Goal: Book appointment/travel/reservation

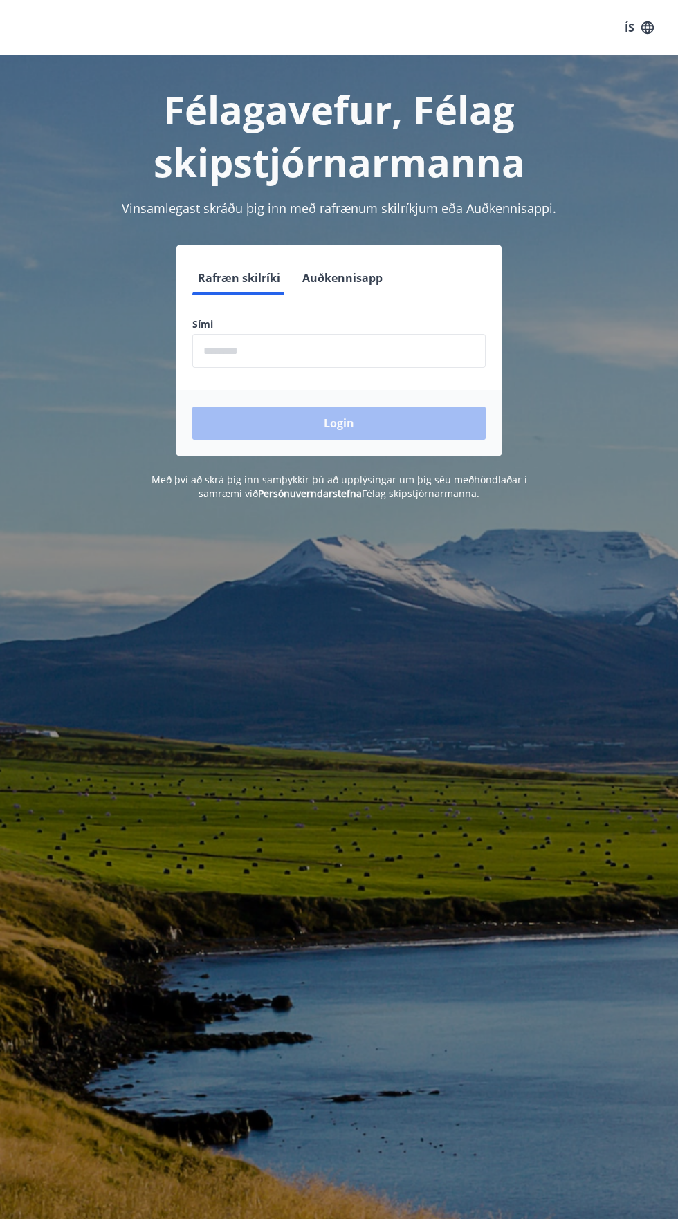
click at [264, 351] on input "phone" at bounding box center [338, 351] width 293 height 34
type input "********"
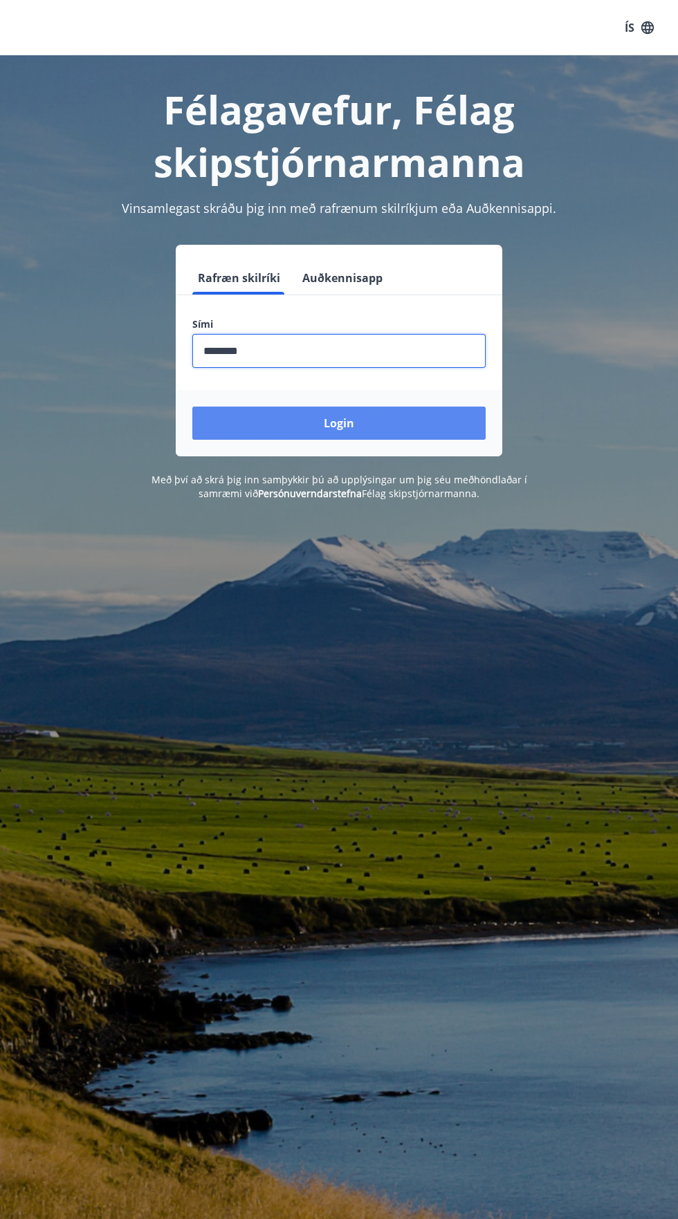
click at [341, 426] on button "Login" at bounding box center [338, 423] width 293 height 33
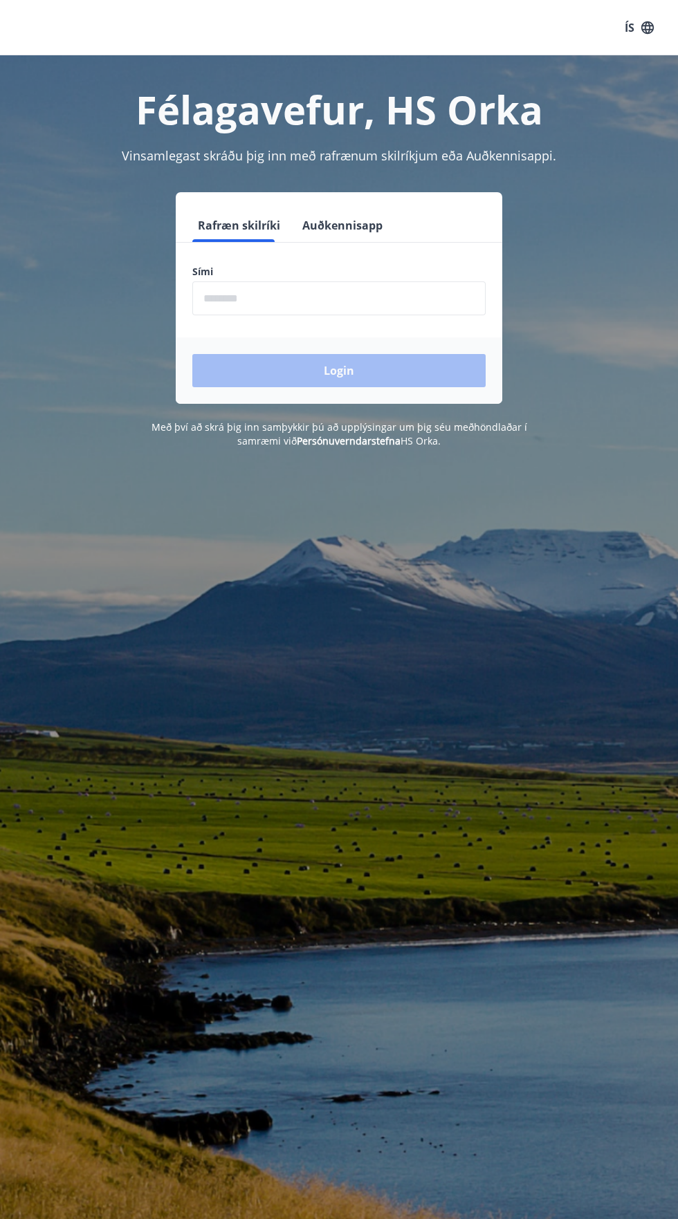
click at [266, 298] on input "phone" at bounding box center [338, 298] width 293 height 34
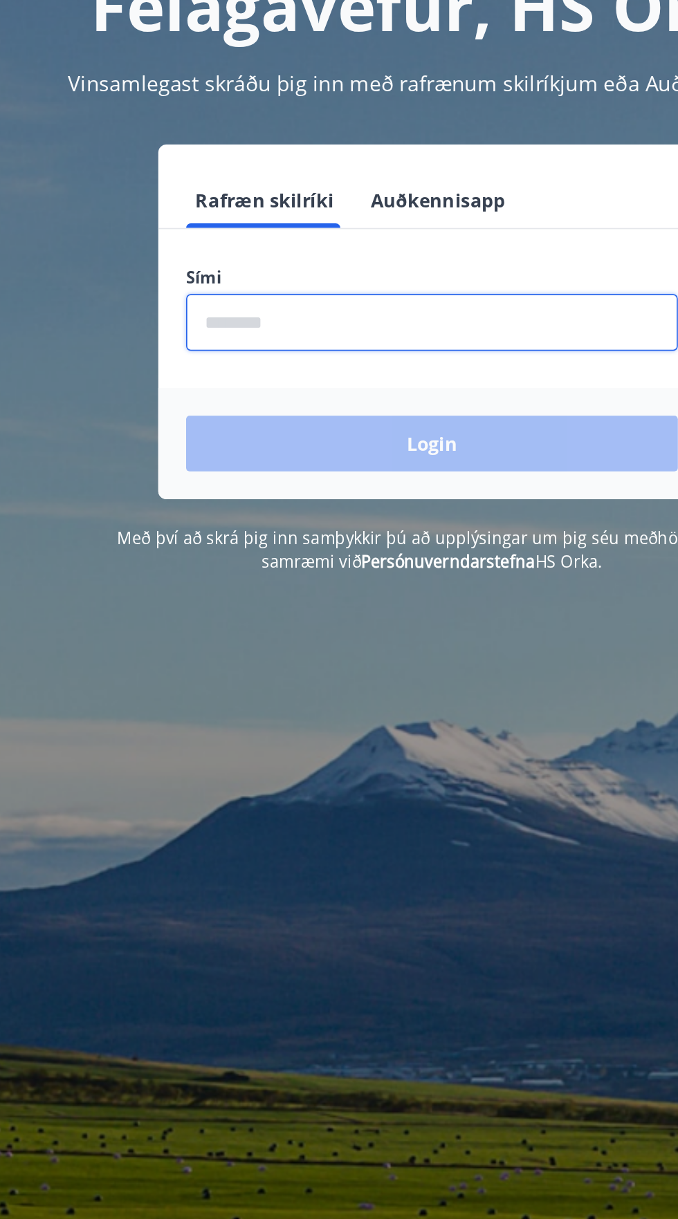
type input "********"
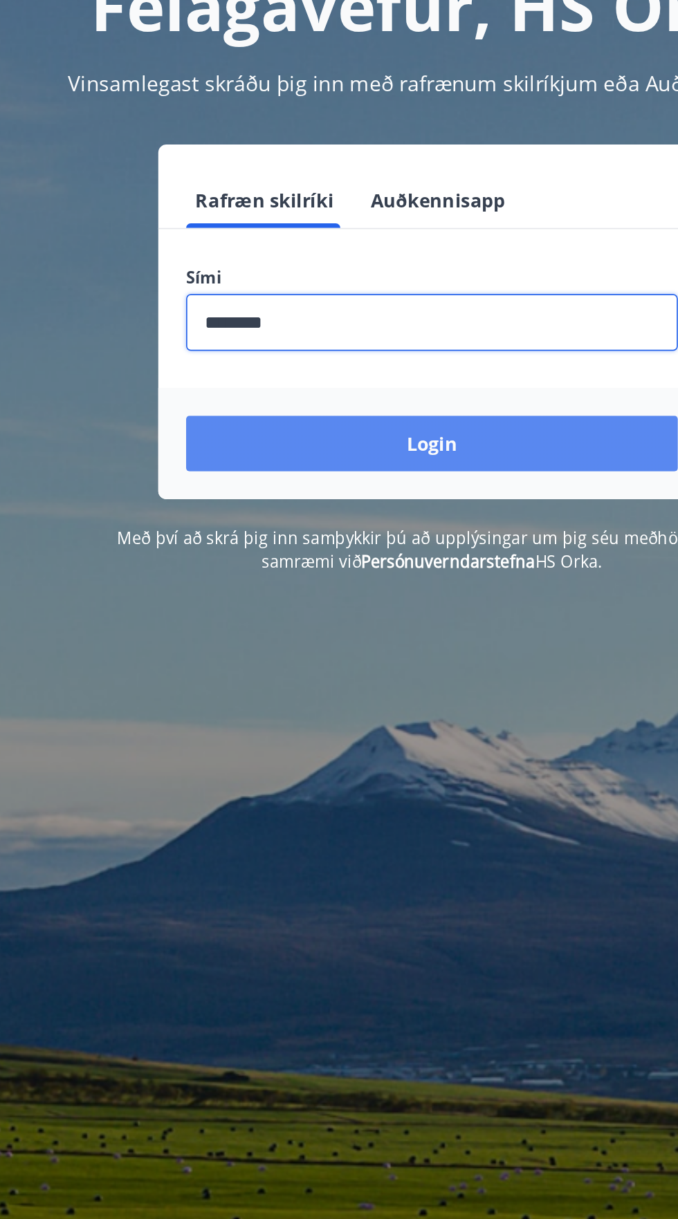
click at [364, 376] on button "Login" at bounding box center [338, 370] width 293 height 33
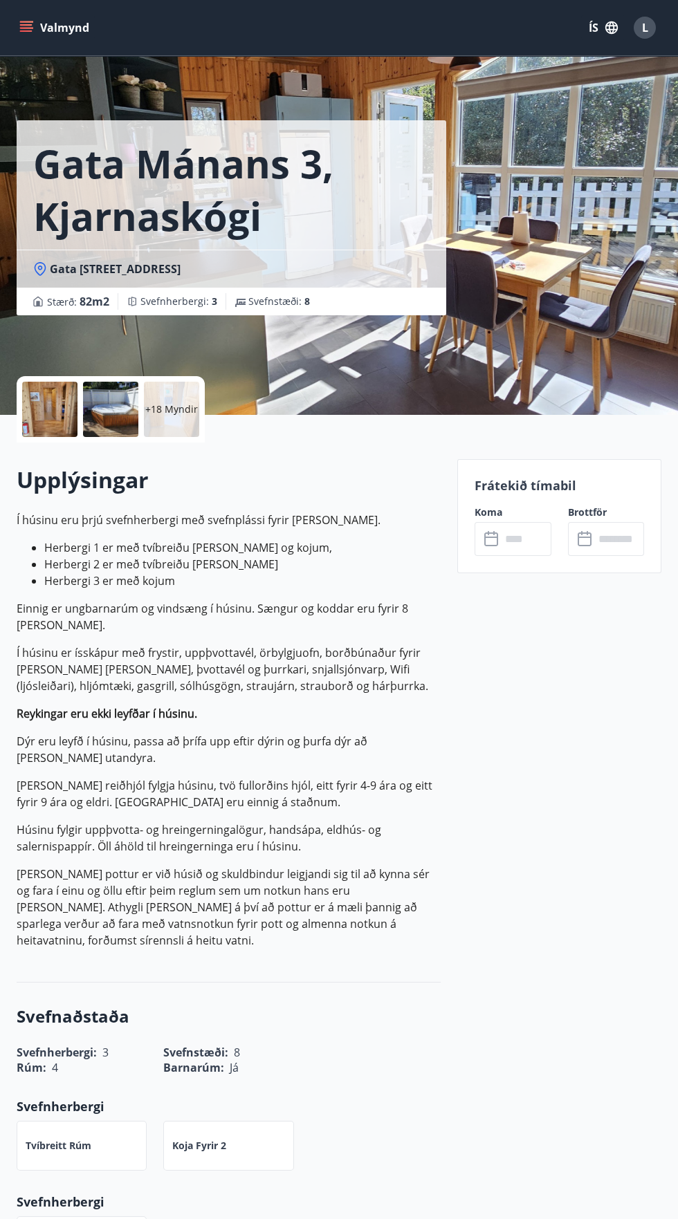
click at [21, 30] on icon "menu" at bounding box center [26, 30] width 12 height 1
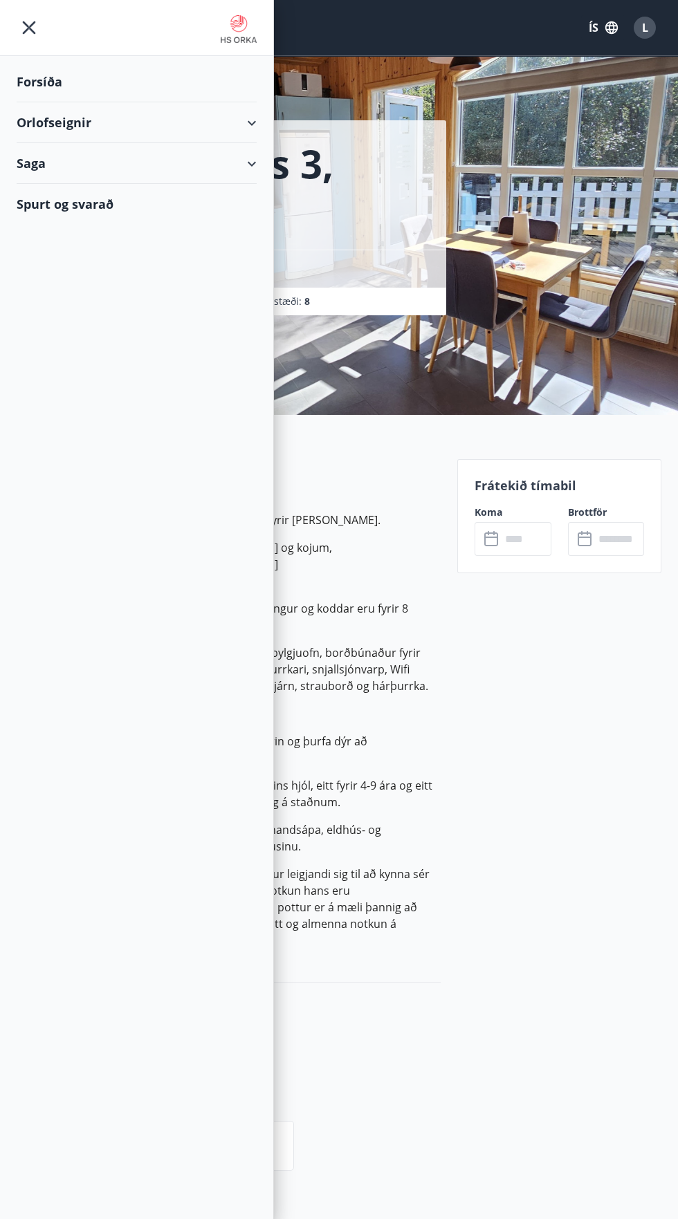
click at [251, 163] on div "Saga" at bounding box center [137, 163] width 240 height 41
click at [80, 225] on div "Umsóknir" at bounding box center [137, 227] width 218 height 29
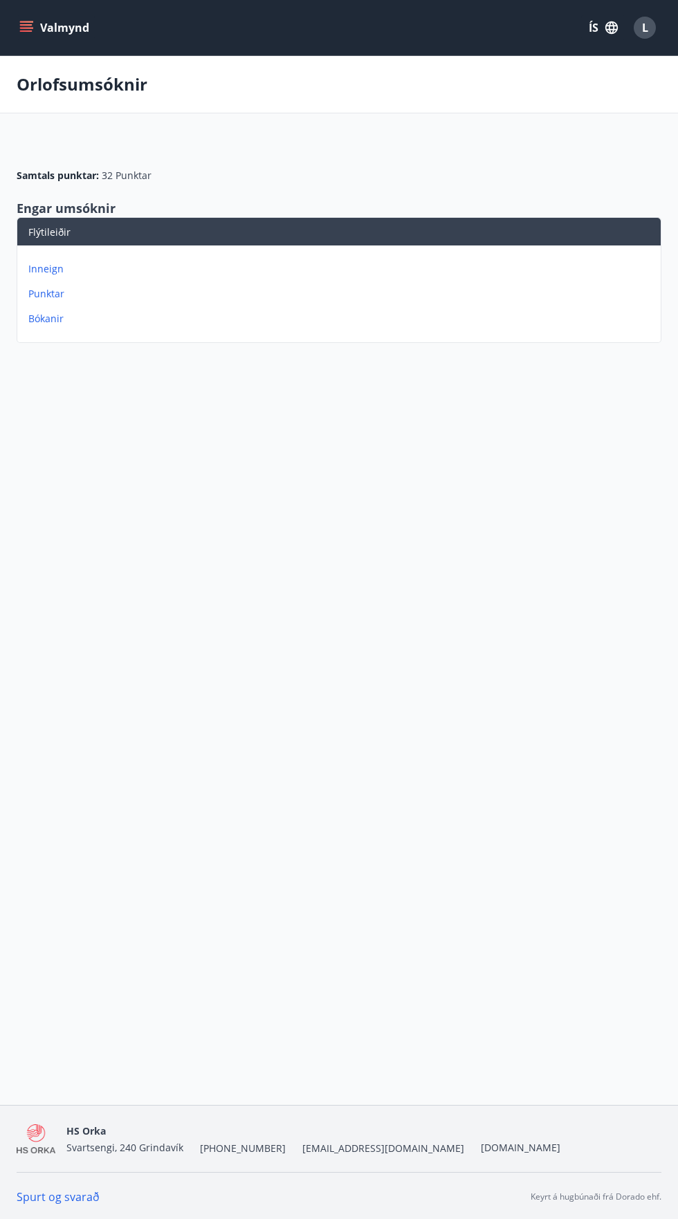
click at [26, 28] on icon "menu" at bounding box center [27, 27] width 15 height 1
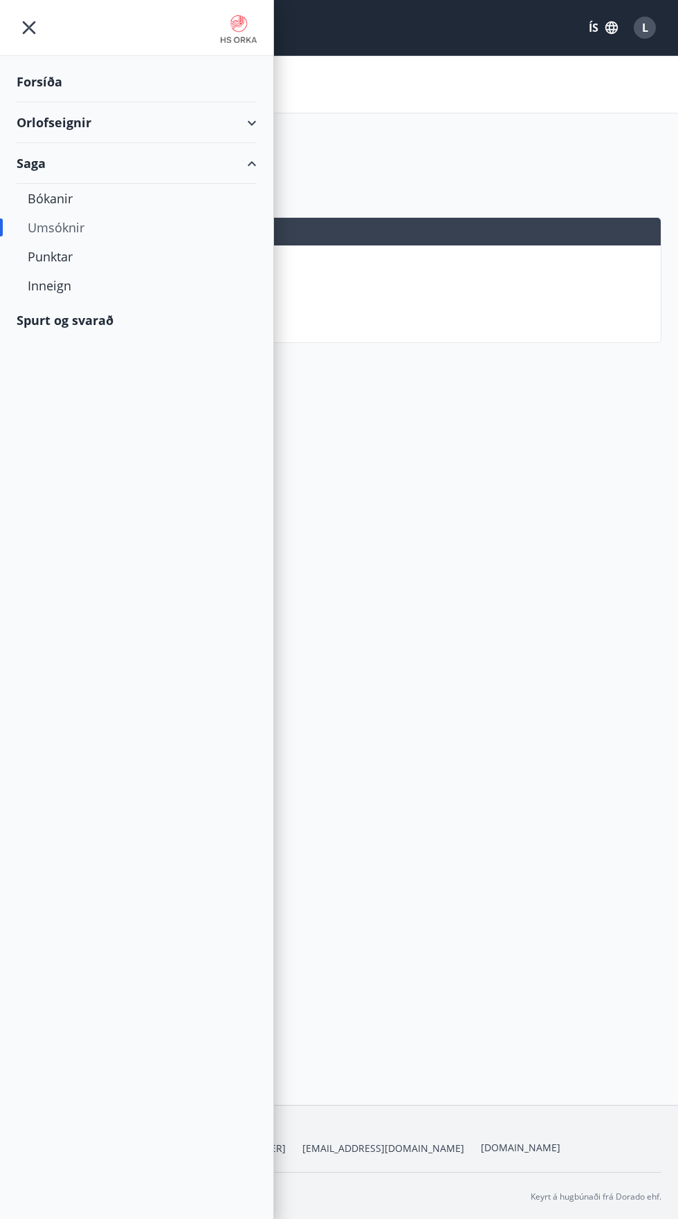
click at [75, 128] on div "Orlofseignir" at bounding box center [137, 122] width 240 height 41
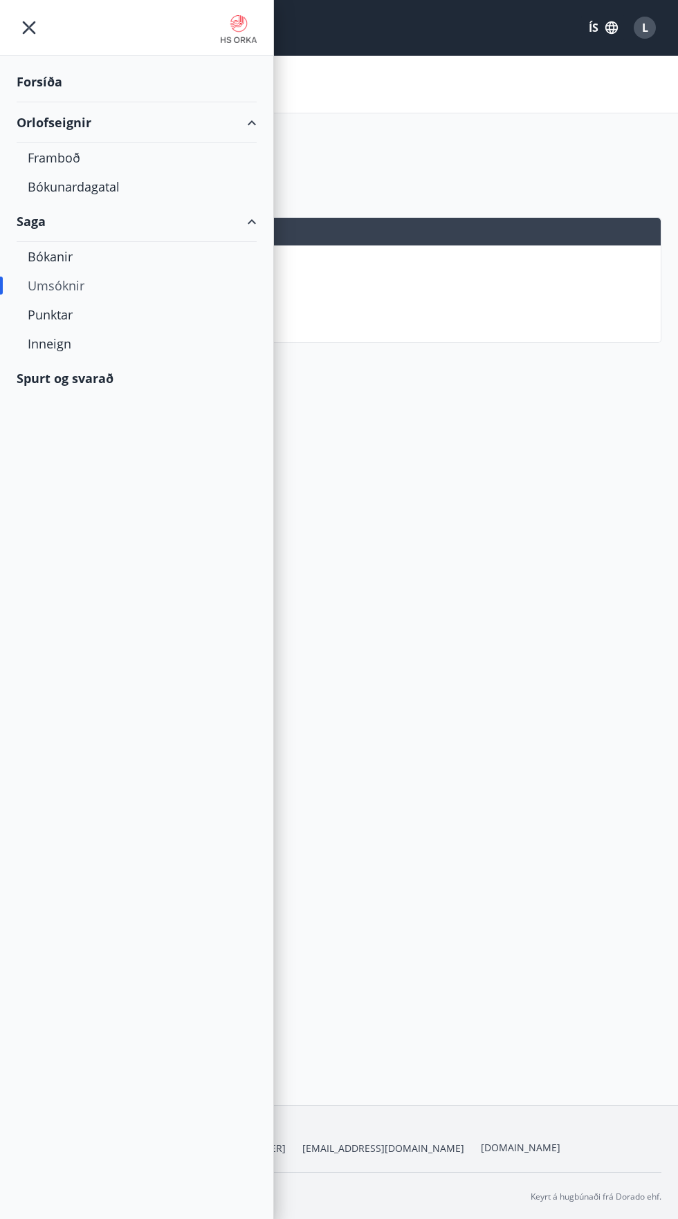
click at [64, 120] on div "Orlofseignir" at bounding box center [137, 122] width 240 height 41
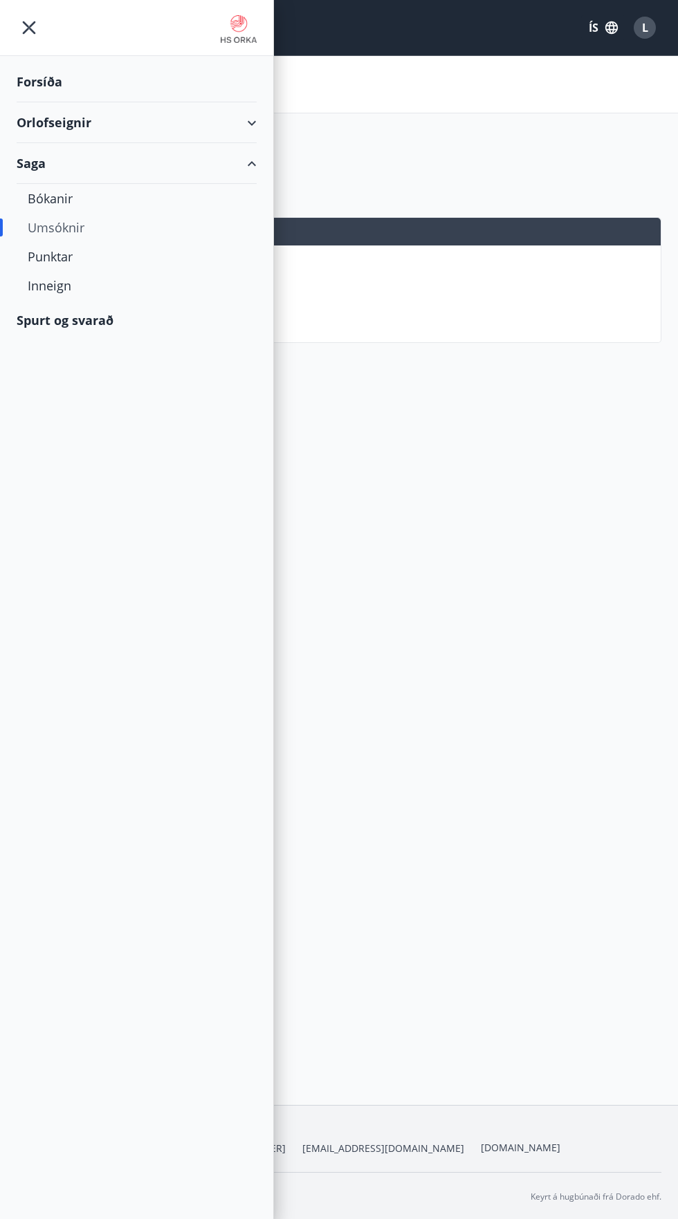
click at [64, 129] on div "Orlofseignir" at bounding box center [137, 122] width 240 height 41
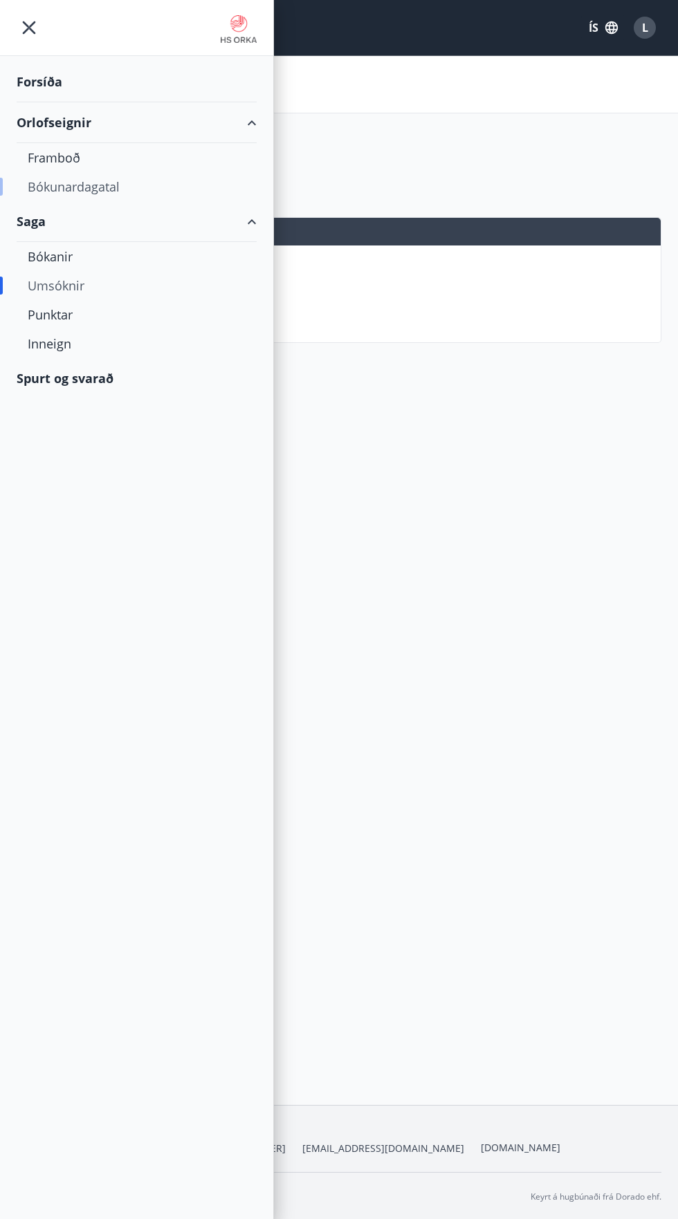
click at [82, 195] on div "Bókunardagatal" at bounding box center [137, 186] width 218 height 29
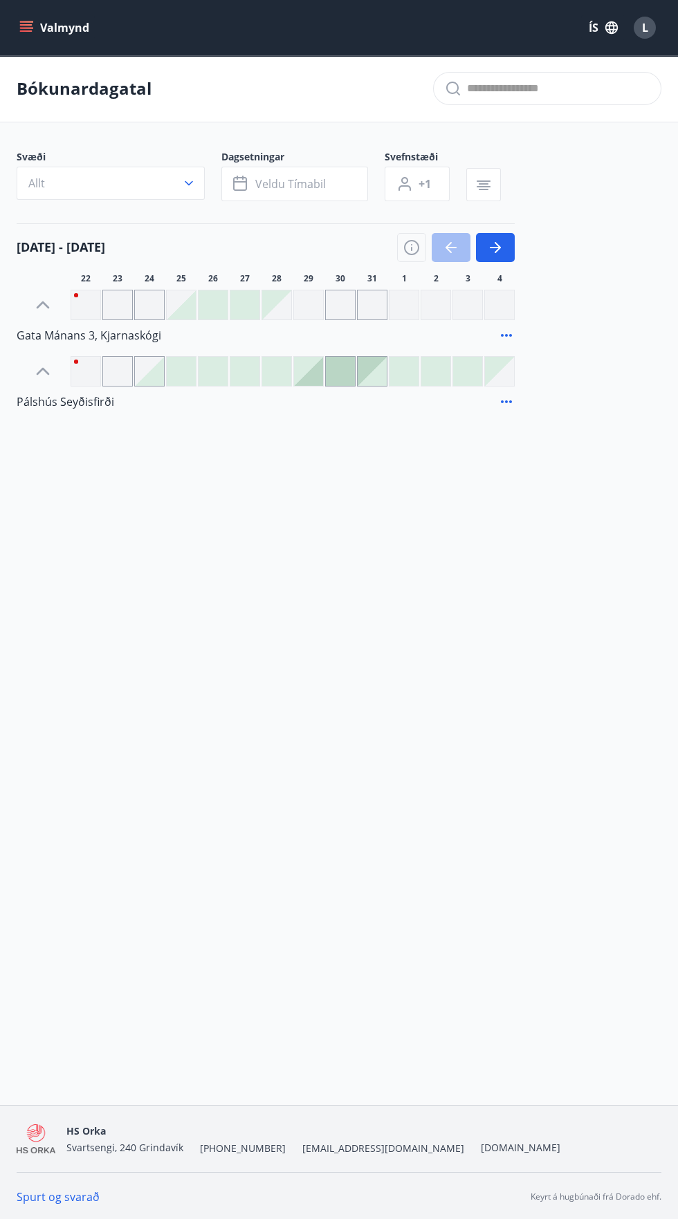
click at [26, 28] on icon "menu" at bounding box center [27, 27] width 15 height 1
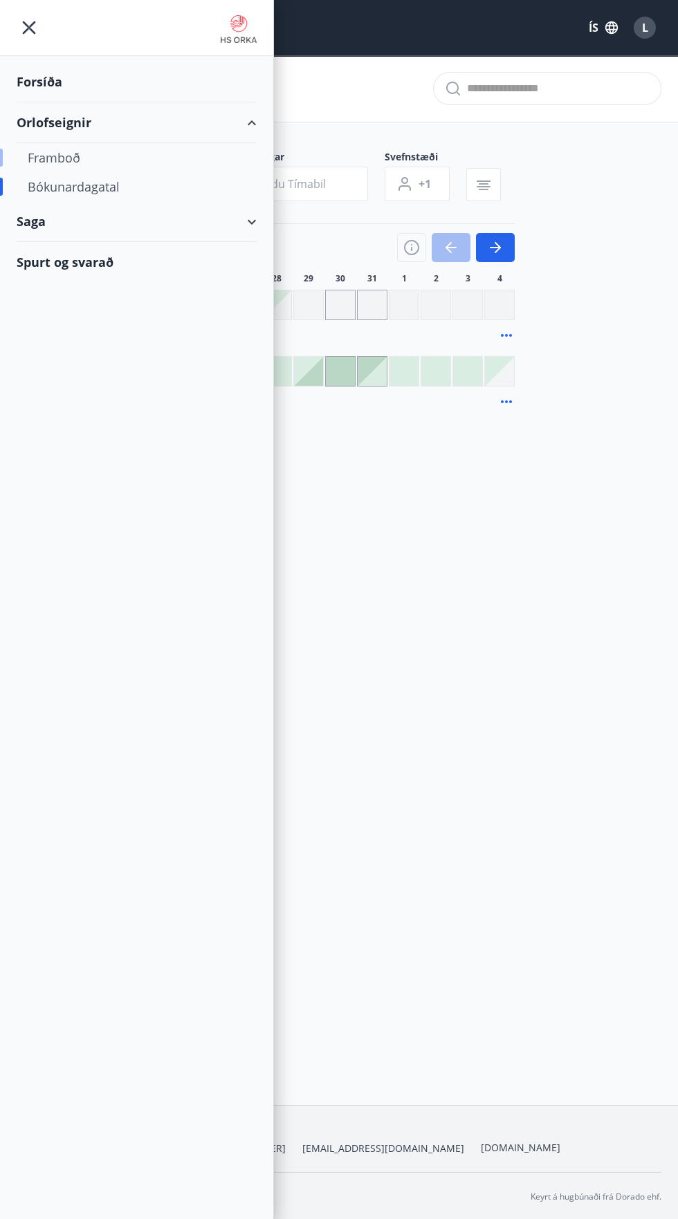
click at [75, 161] on div "Framboð" at bounding box center [137, 157] width 218 height 29
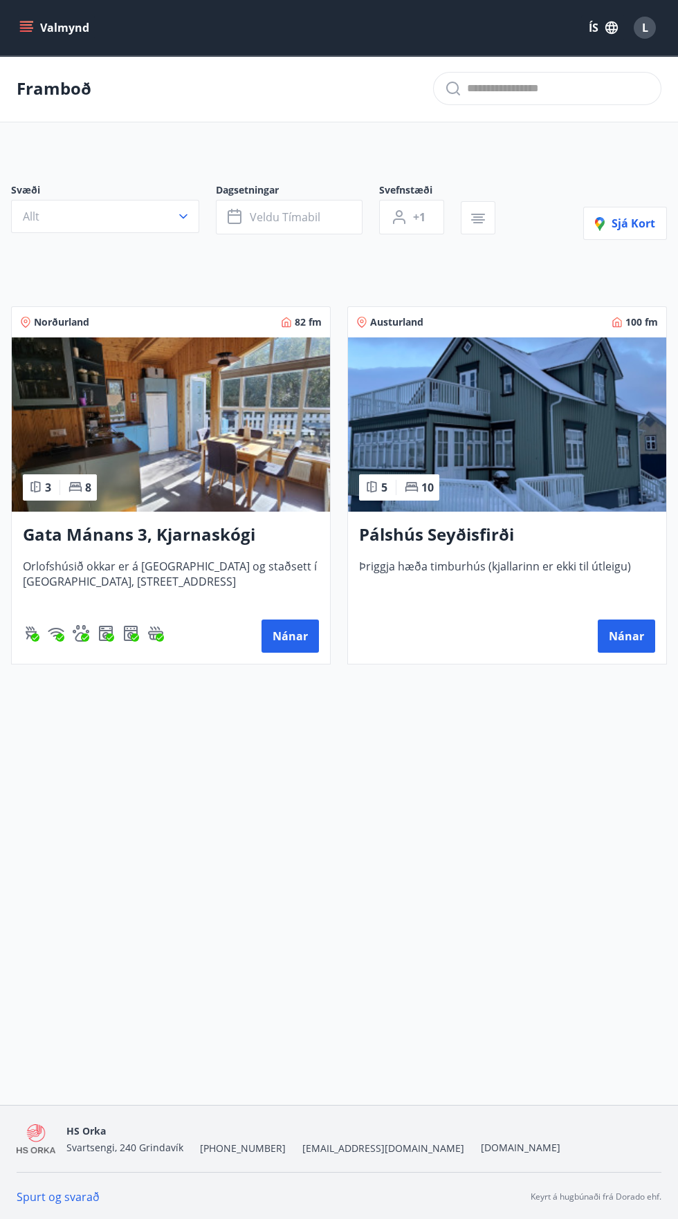
click at [169, 434] on img at bounding box center [171, 424] width 318 height 174
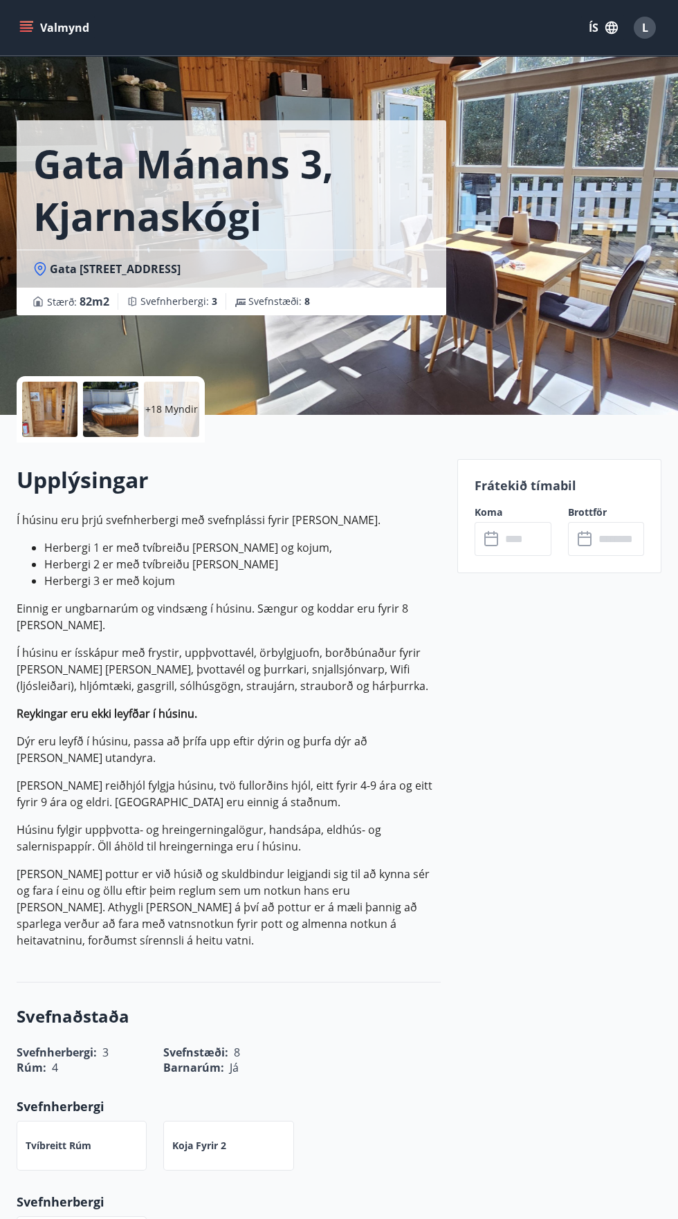
click at [514, 535] on input "text" at bounding box center [526, 539] width 50 height 34
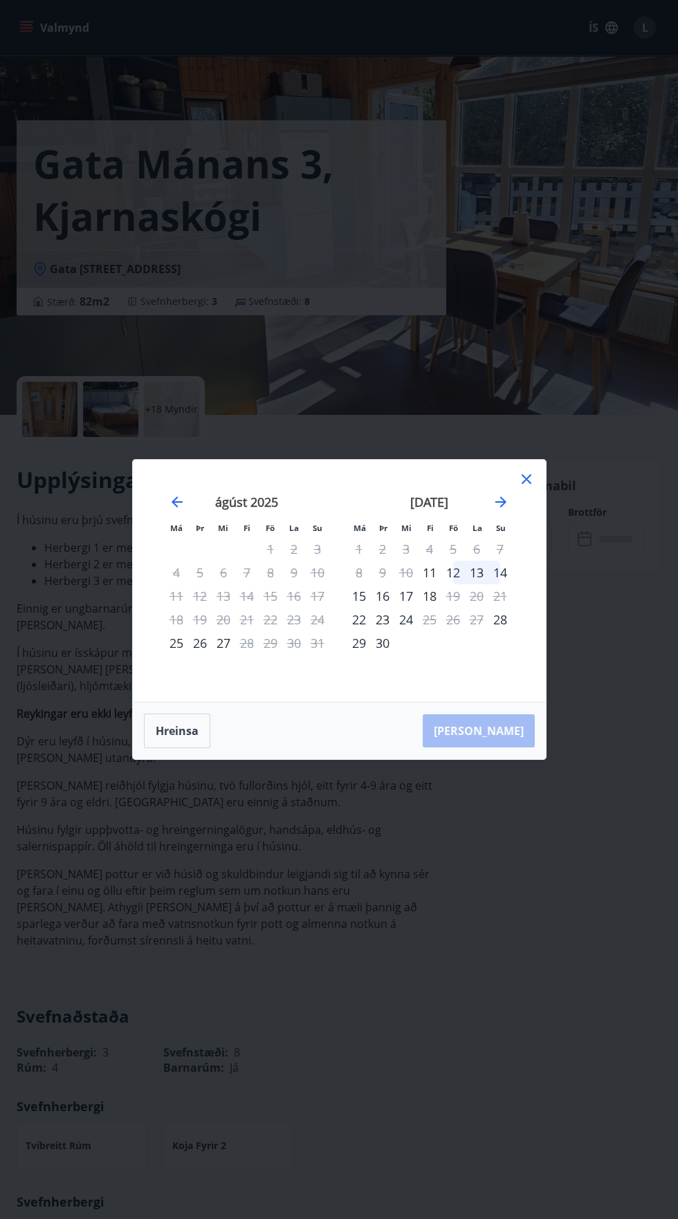
click at [452, 573] on div "12" at bounding box center [453, 573] width 24 height 24
click at [358, 596] on div "15" at bounding box center [359, 596] width 24 height 24
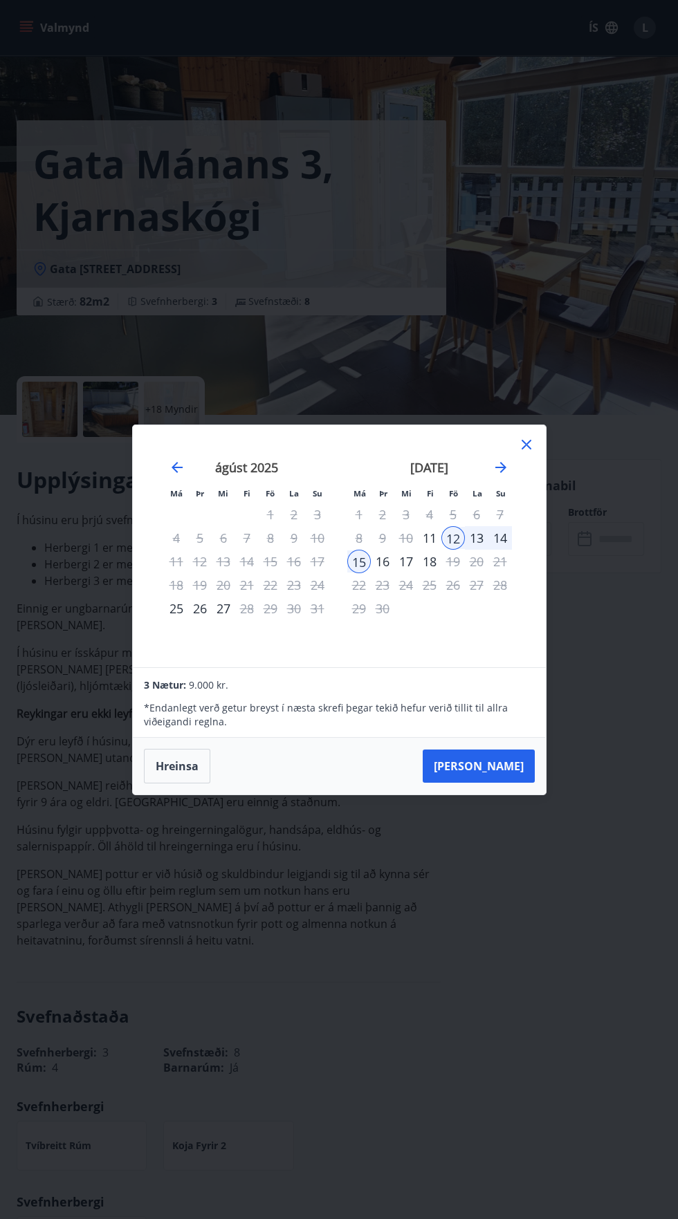
click at [429, 540] on div "11" at bounding box center [430, 538] width 24 height 24
click at [452, 542] on div "12" at bounding box center [453, 538] width 24 height 24
click at [358, 561] on div "15" at bounding box center [359, 562] width 24 height 24
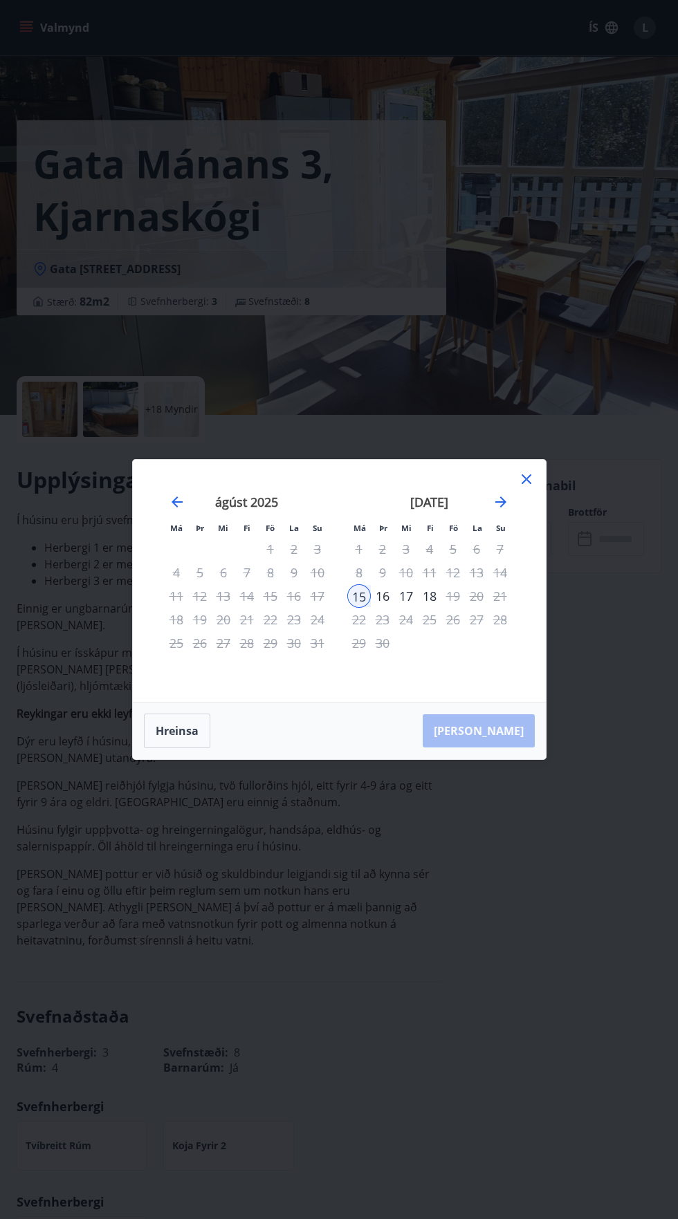
click at [455, 578] on div "12" at bounding box center [453, 573] width 24 height 24
click at [532, 481] on icon at bounding box center [526, 479] width 17 height 17
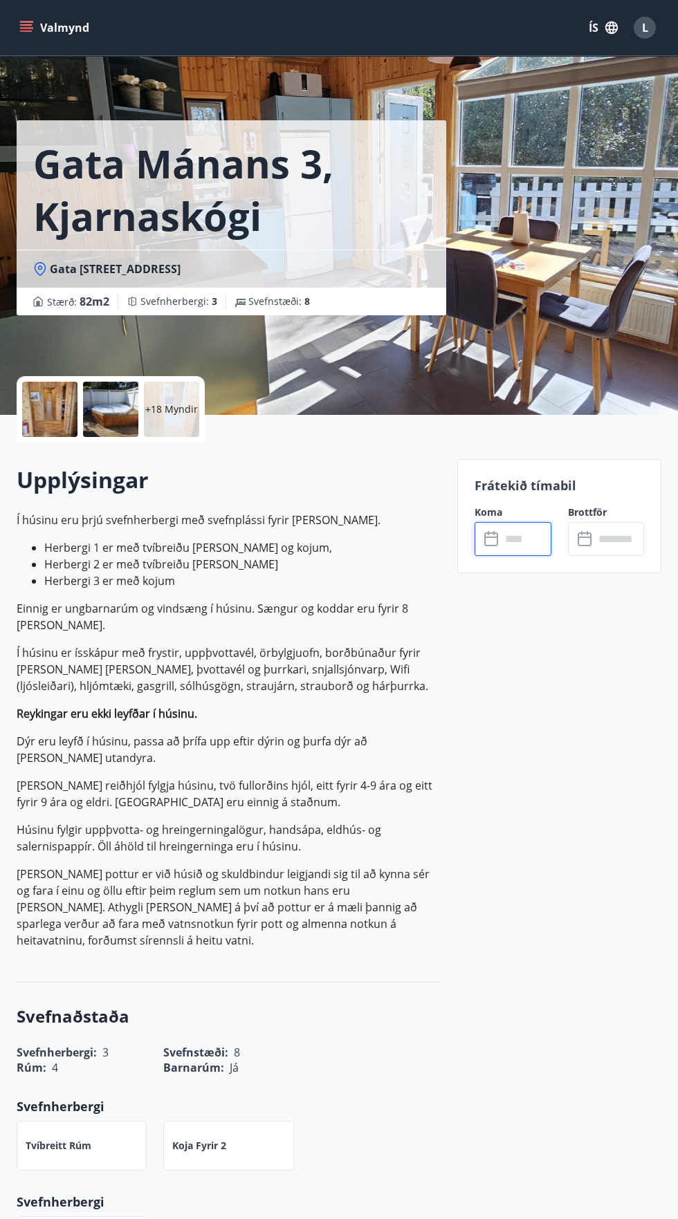
click at [526, 539] on input "text" at bounding box center [526, 539] width 50 height 34
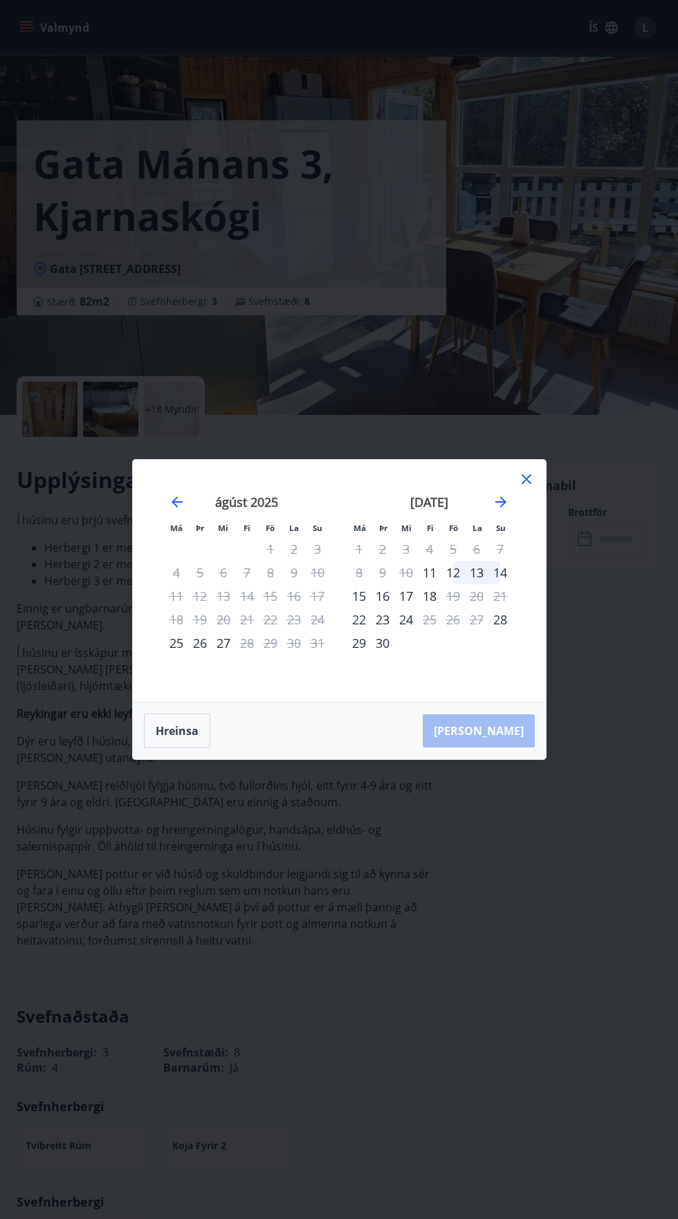
click at [463, 579] on div "12" at bounding box center [453, 573] width 24 height 24
click at [361, 604] on div "15" at bounding box center [359, 596] width 24 height 24
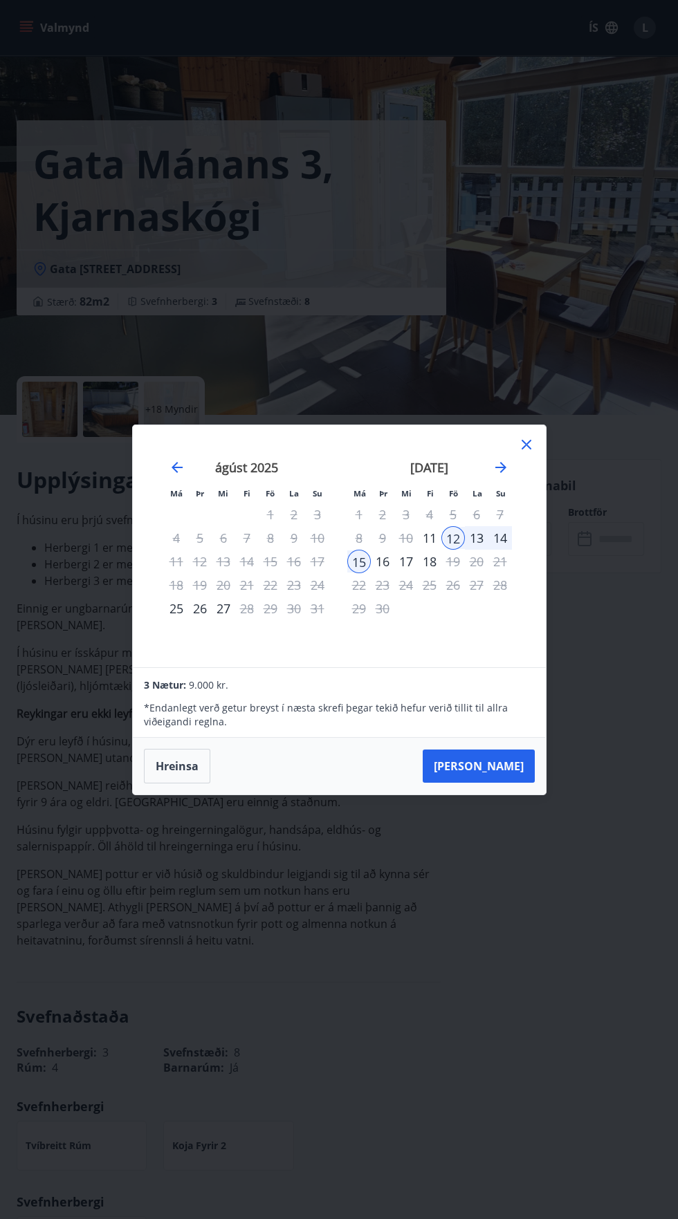
click at [521, 450] on icon at bounding box center [526, 444] width 17 height 17
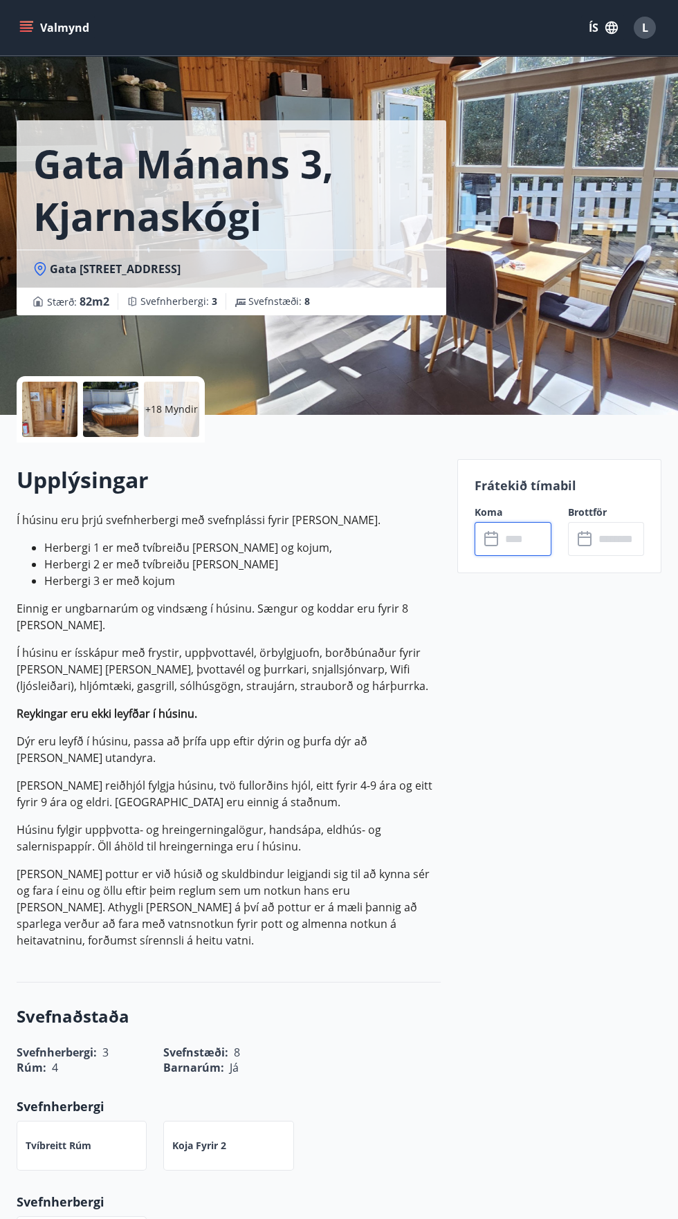
click at [38, 28] on button "Valmynd" at bounding box center [56, 27] width 78 height 25
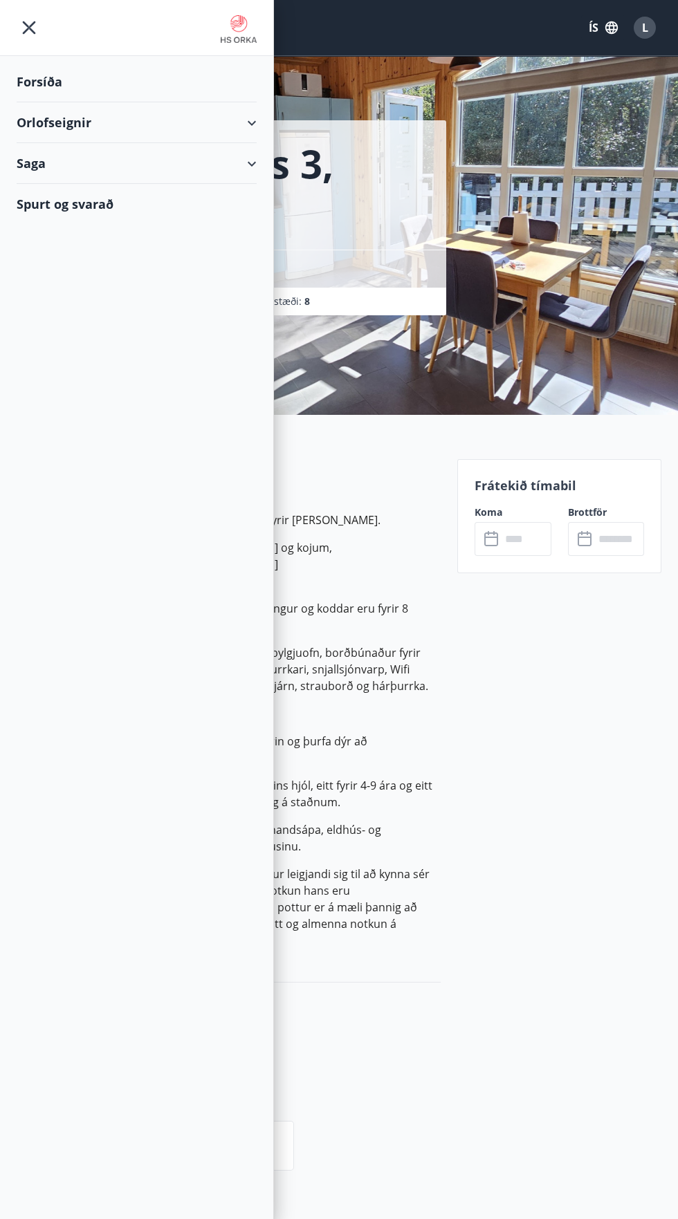
click at [249, 167] on div "Saga" at bounding box center [137, 163] width 240 height 41
click at [60, 203] on div "Bókanir" at bounding box center [137, 198] width 218 height 29
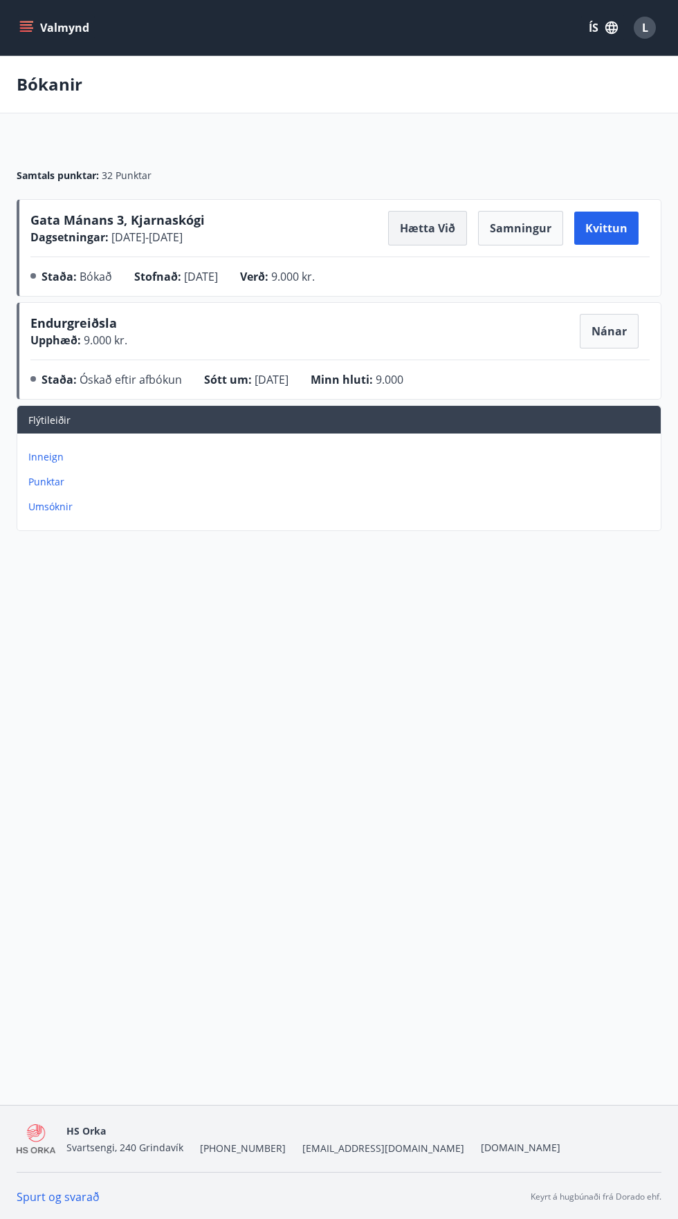
click at [429, 228] on button "Hætta við" at bounding box center [427, 228] width 79 height 35
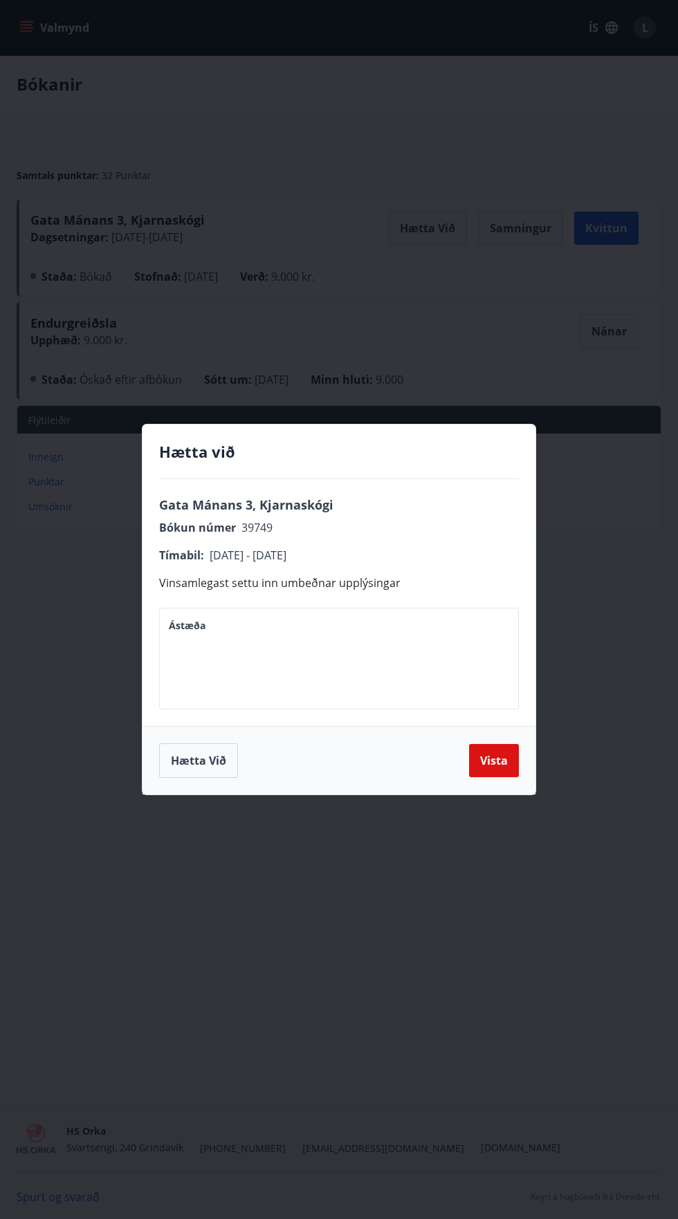
click at [375, 638] on textarea "Ástæða" at bounding box center [339, 659] width 340 height 79
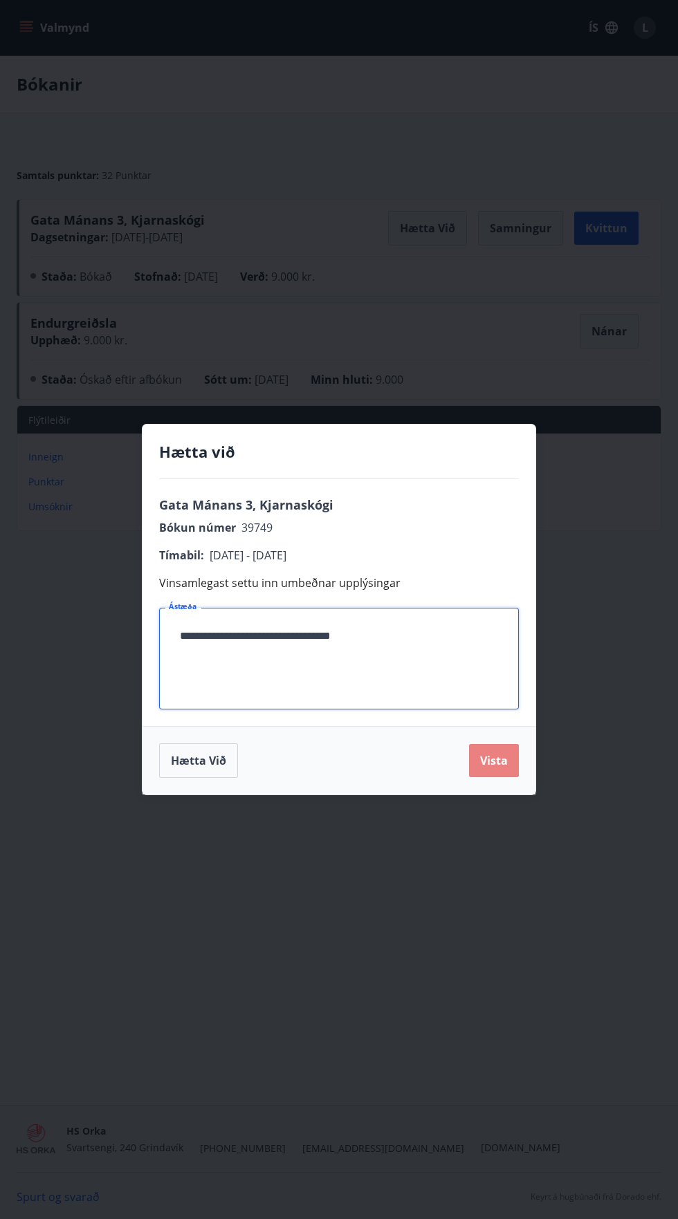
type textarea "**********"
click at [494, 763] on button "Vista" at bounding box center [494, 760] width 50 height 33
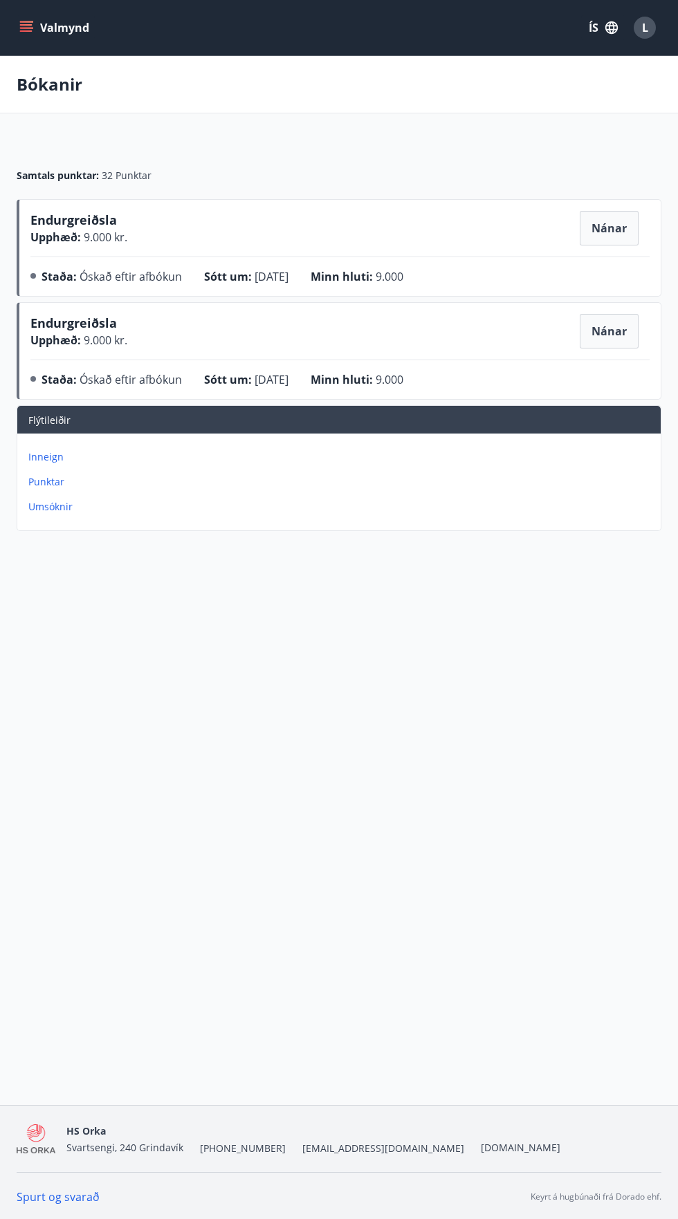
click at [39, 30] on button "Valmynd" at bounding box center [56, 27] width 78 height 25
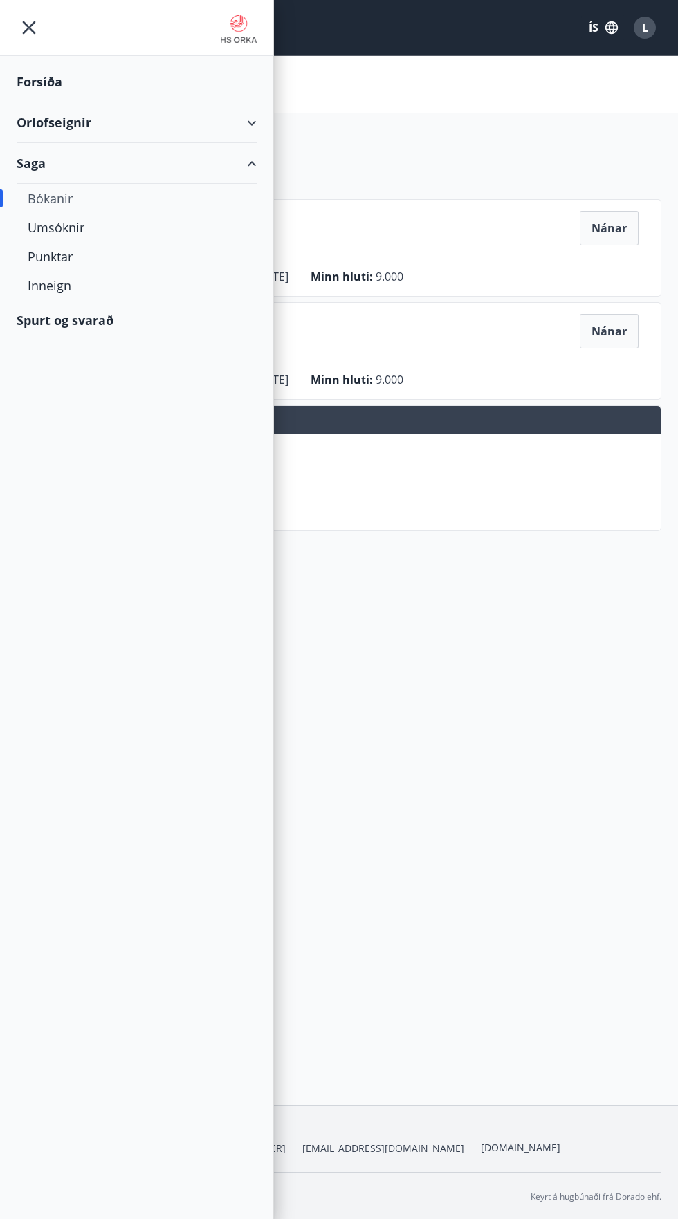
click at [245, 130] on div "Orlofseignir" at bounding box center [137, 122] width 240 height 41
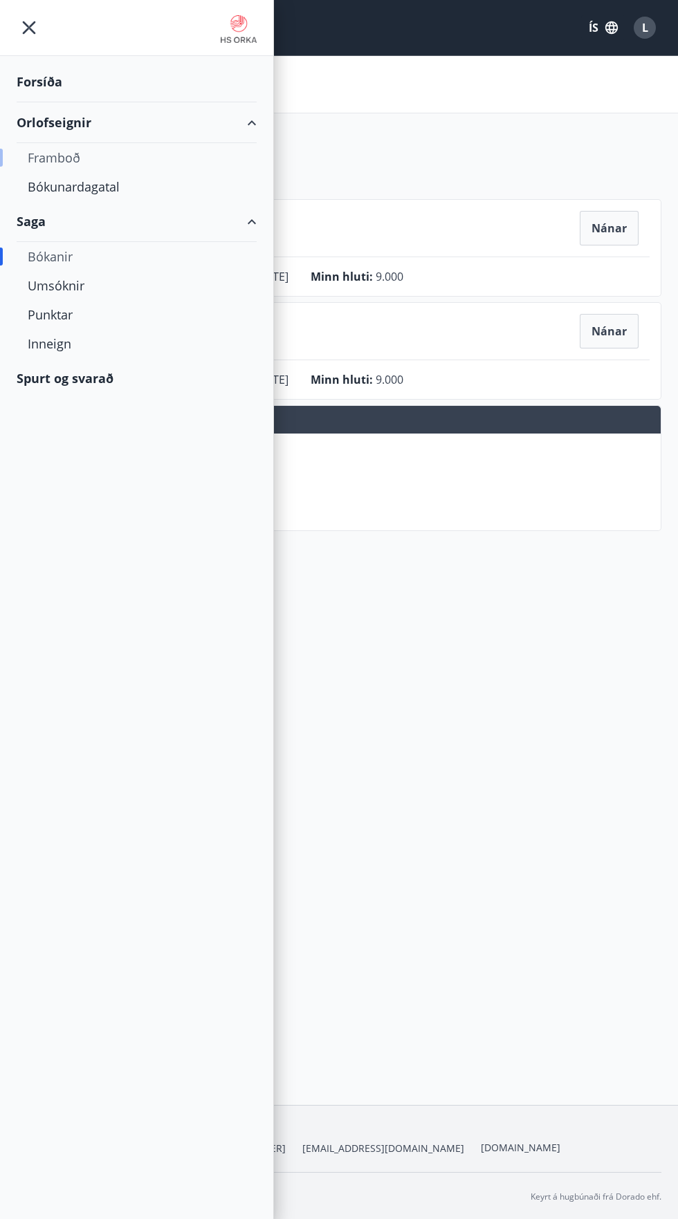
click at [62, 162] on div "Framboð" at bounding box center [137, 157] width 218 height 29
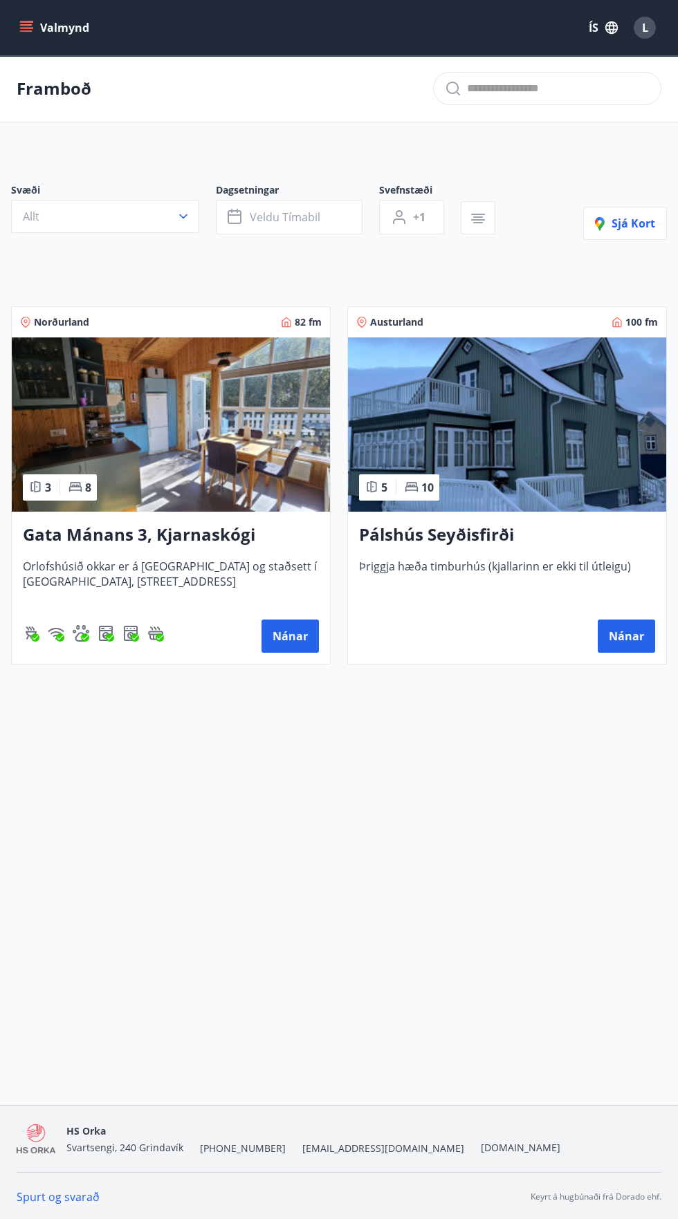
click at [189, 443] on img at bounding box center [171, 424] width 318 height 174
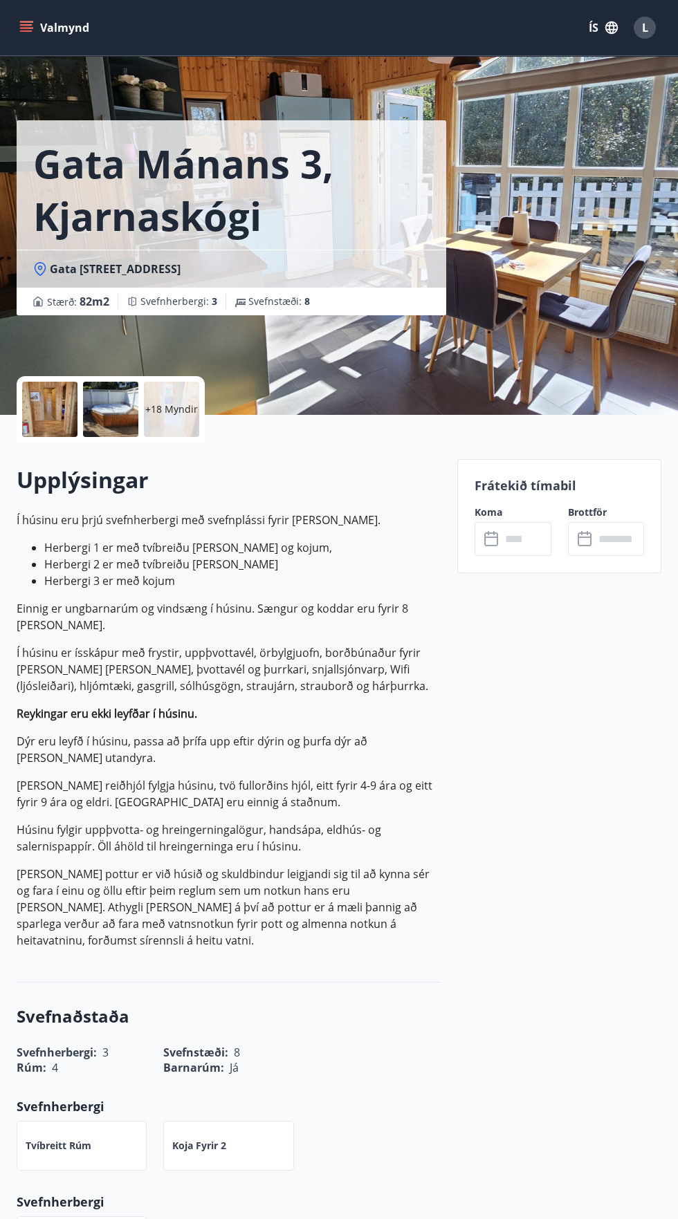
click at [515, 539] on input "text" at bounding box center [526, 539] width 50 height 34
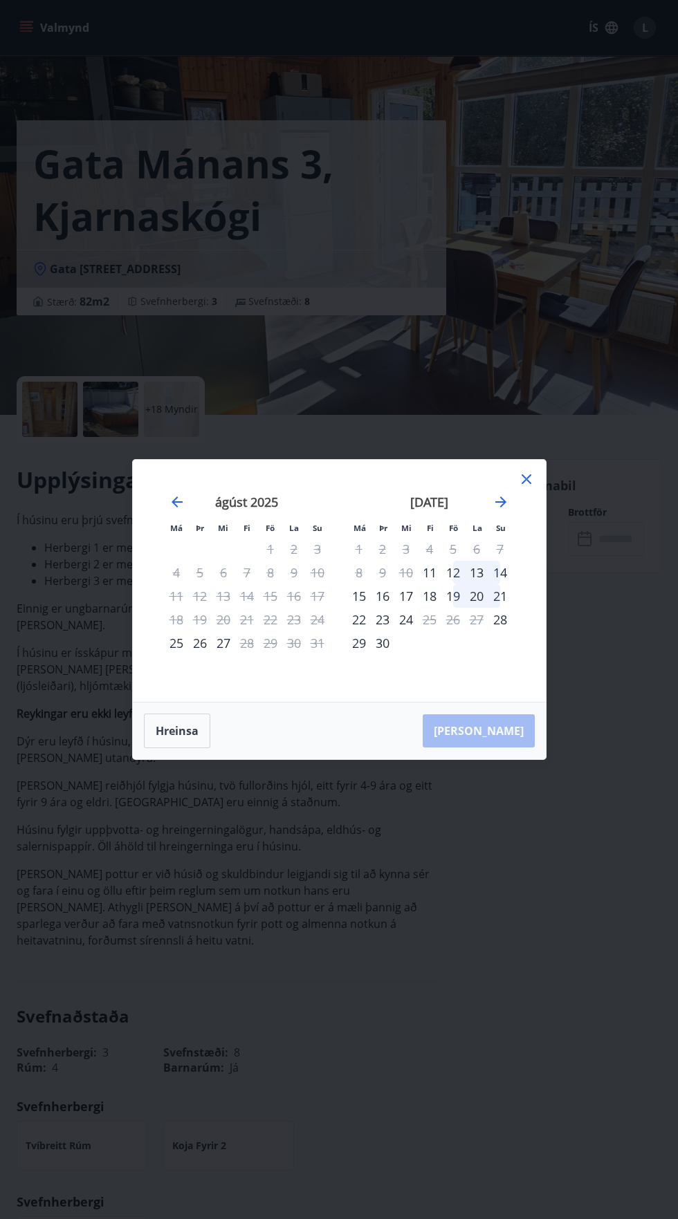
click at [452, 596] on div "19" at bounding box center [453, 596] width 24 height 24
click at [447, 575] on div "12" at bounding box center [453, 573] width 24 height 24
click at [525, 478] on icon at bounding box center [526, 479] width 10 height 10
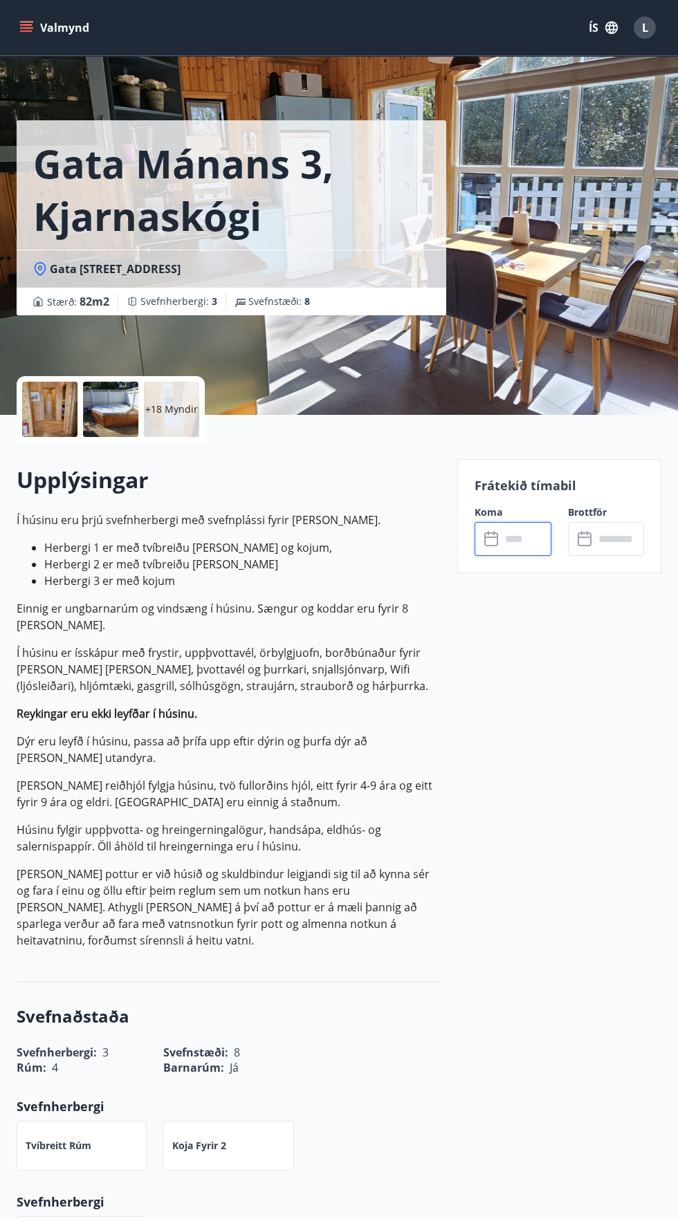
click at [513, 540] on input "text" at bounding box center [526, 539] width 50 height 34
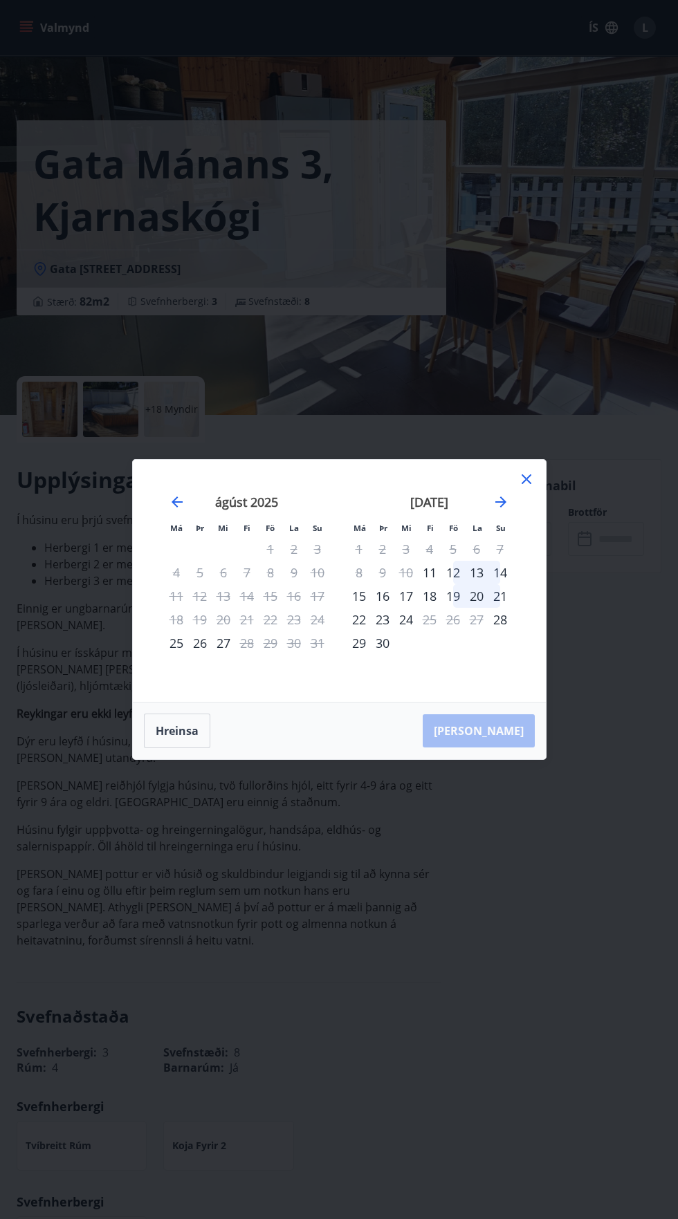
click at [456, 575] on div "12" at bounding box center [453, 573] width 24 height 24
click at [362, 602] on div "15" at bounding box center [359, 596] width 24 height 24
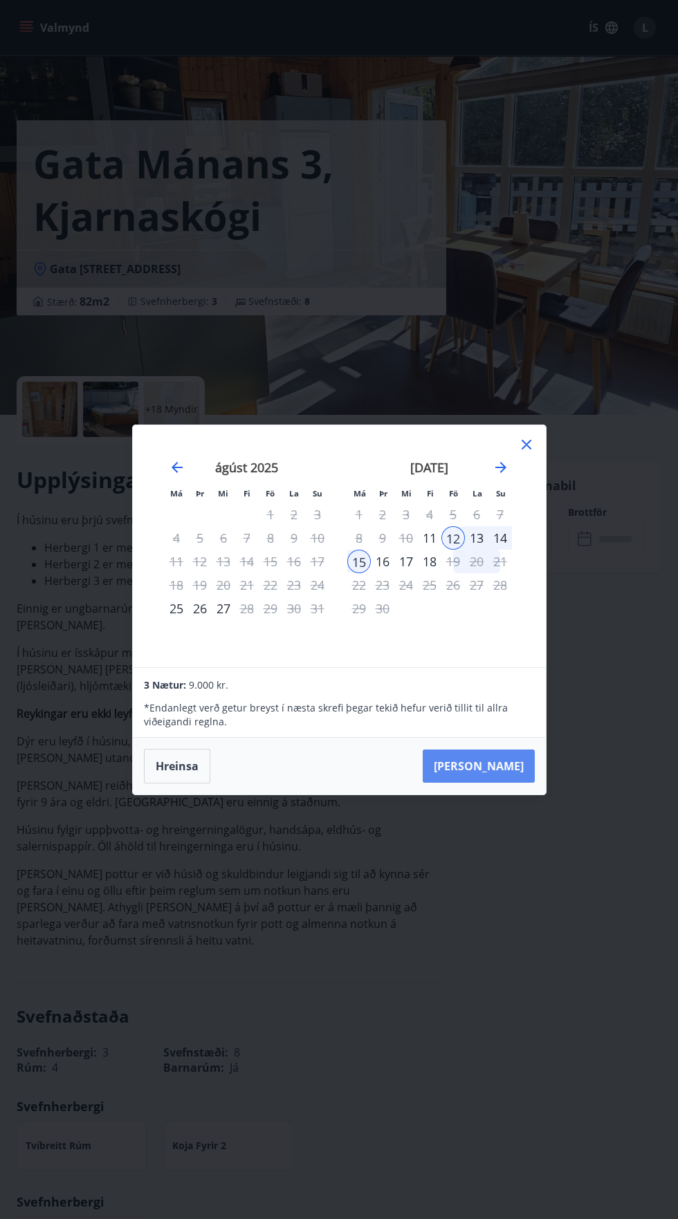
click at [510, 767] on button "[PERSON_NAME]" at bounding box center [478, 766] width 112 height 33
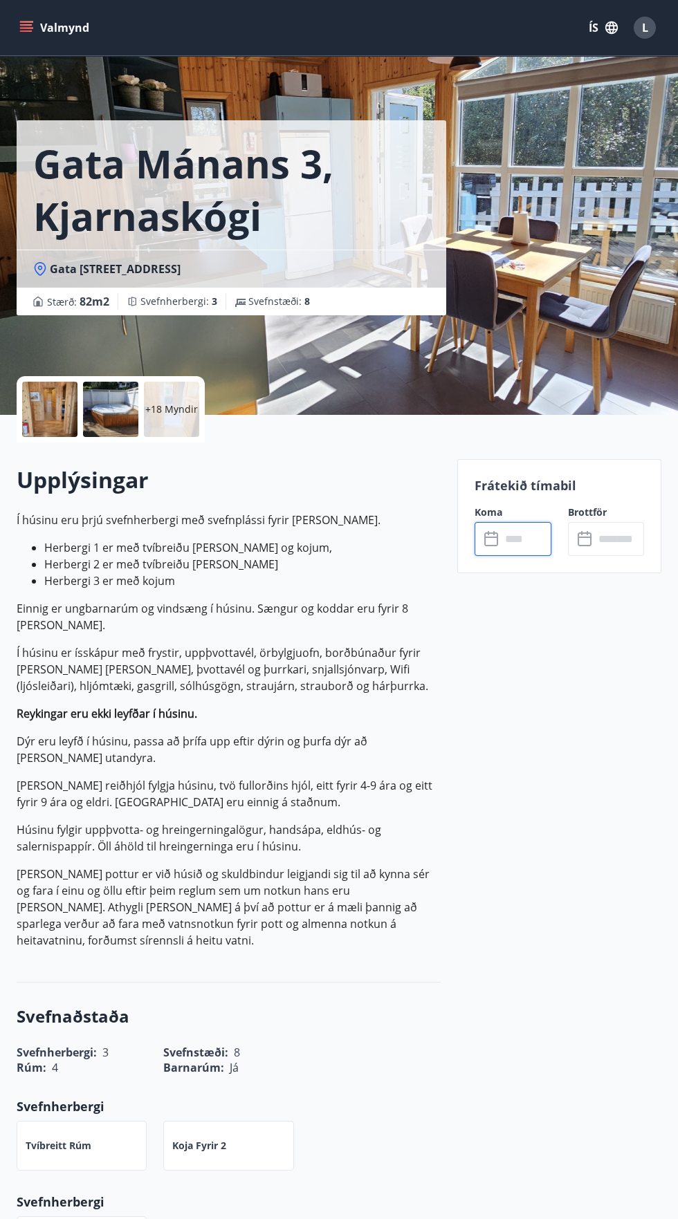
type input "******"
click at [615, 680] on button "Greiða" at bounding box center [606, 665] width 76 height 33
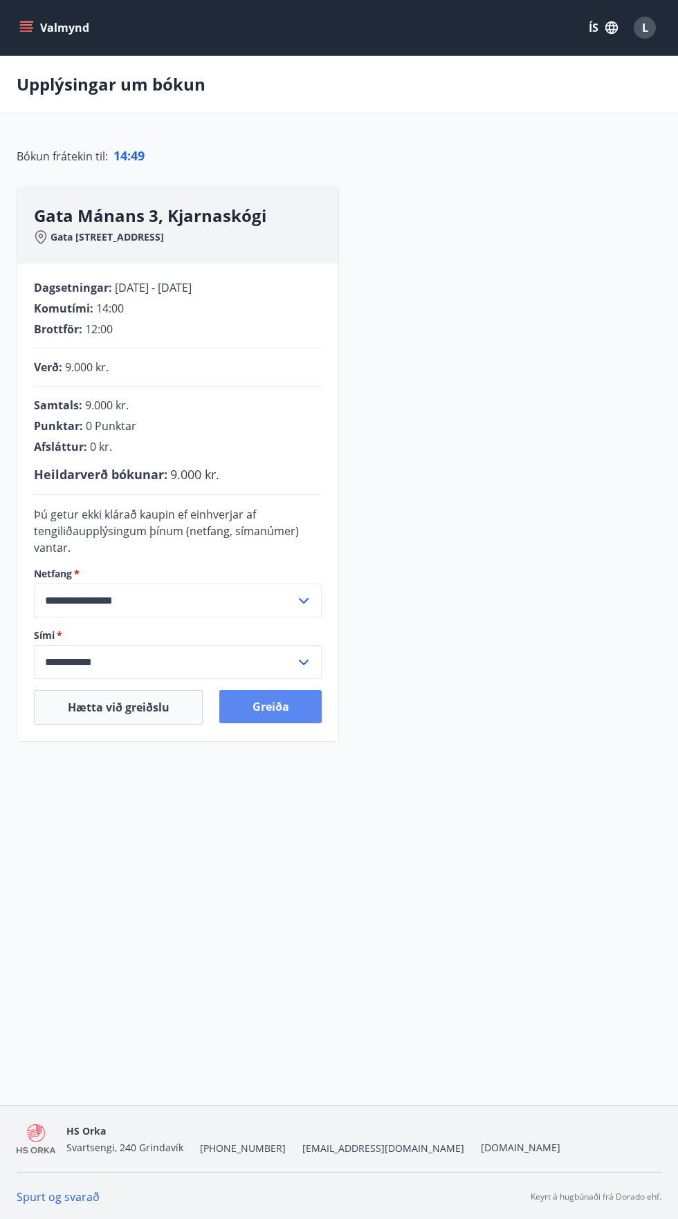
click at [284, 713] on button "Greiða" at bounding box center [270, 706] width 102 height 33
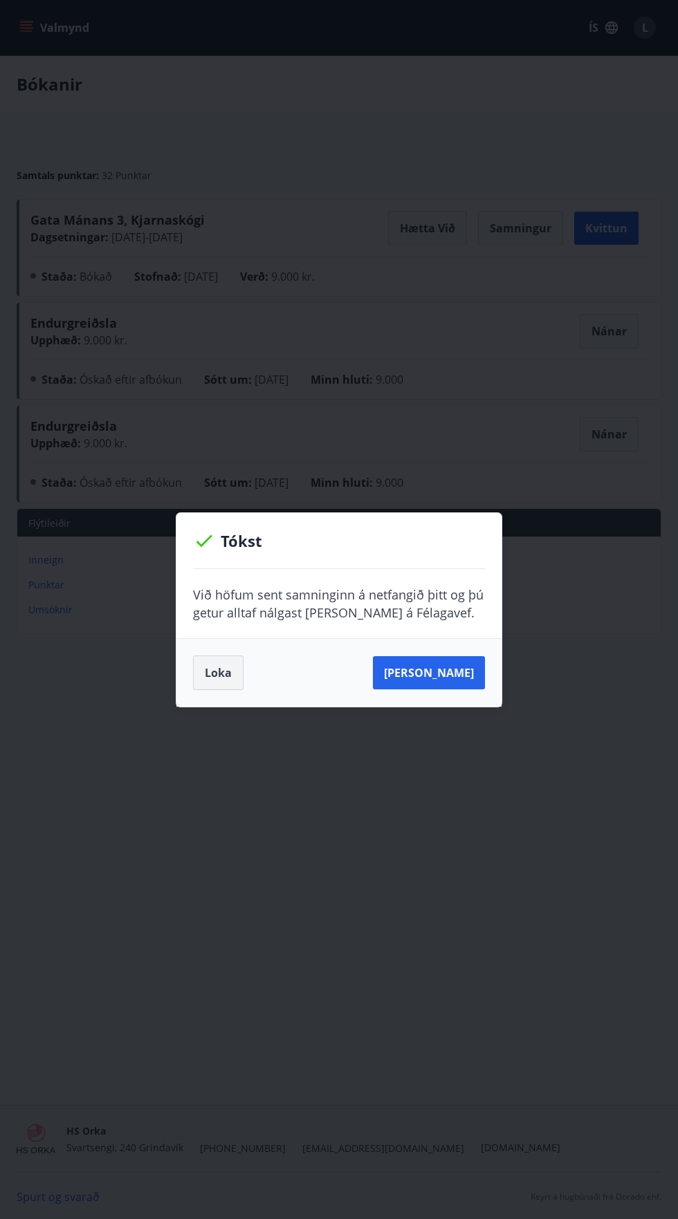
click at [218, 672] on button "Loka" at bounding box center [218, 673] width 50 height 35
